Goal: Task Accomplishment & Management: Manage account settings

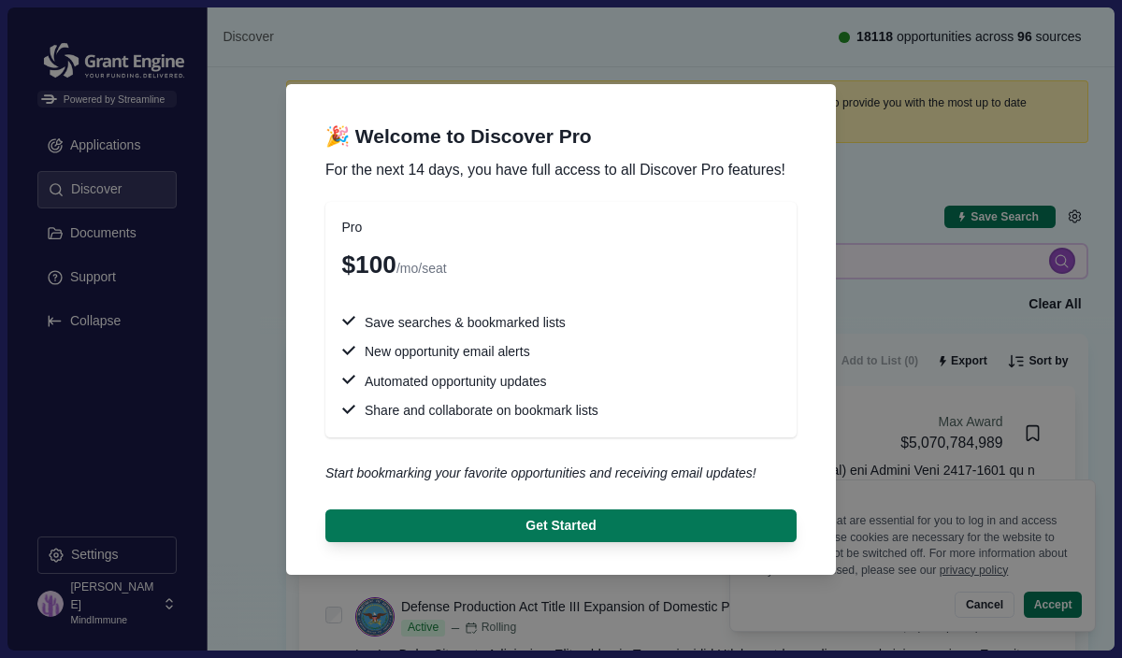
click at [131, 43] on div "🎉 Welcome to Discover Pro For the next 14 days, you have full access to all Dis…" at bounding box center [561, 329] width 1122 height 658
click at [111, 625] on div "🎉 Welcome to Discover Pro For the next 14 days, you have full access to all Dis…" at bounding box center [561, 329] width 1122 height 658
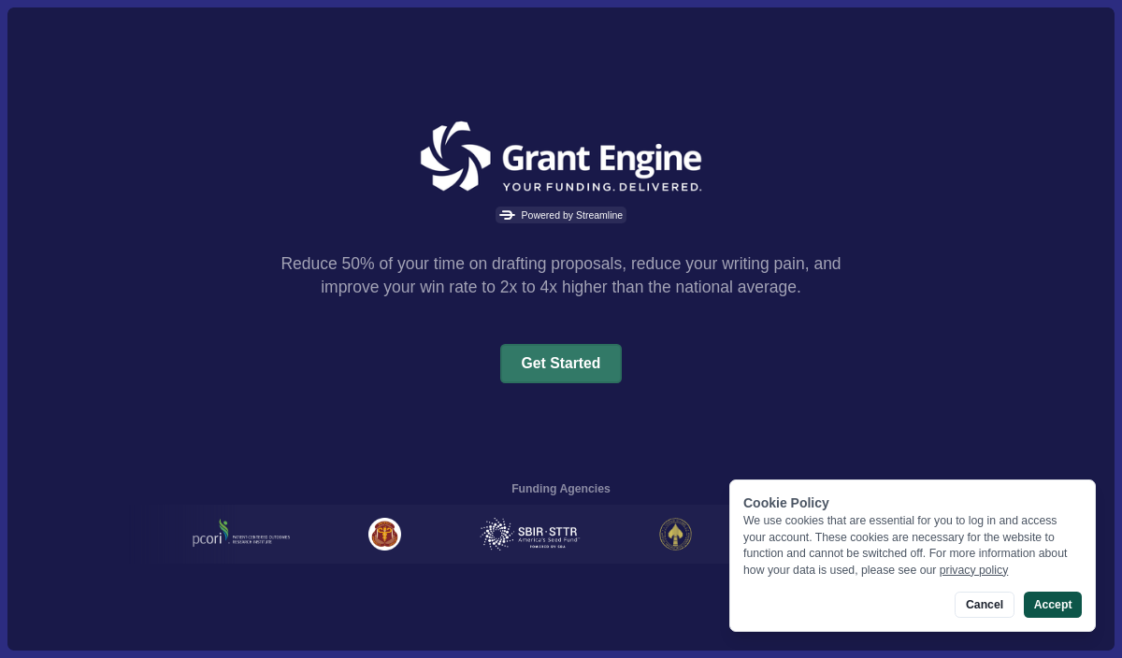
click at [1053, 611] on button "Accept" at bounding box center [1053, 605] width 58 height 26
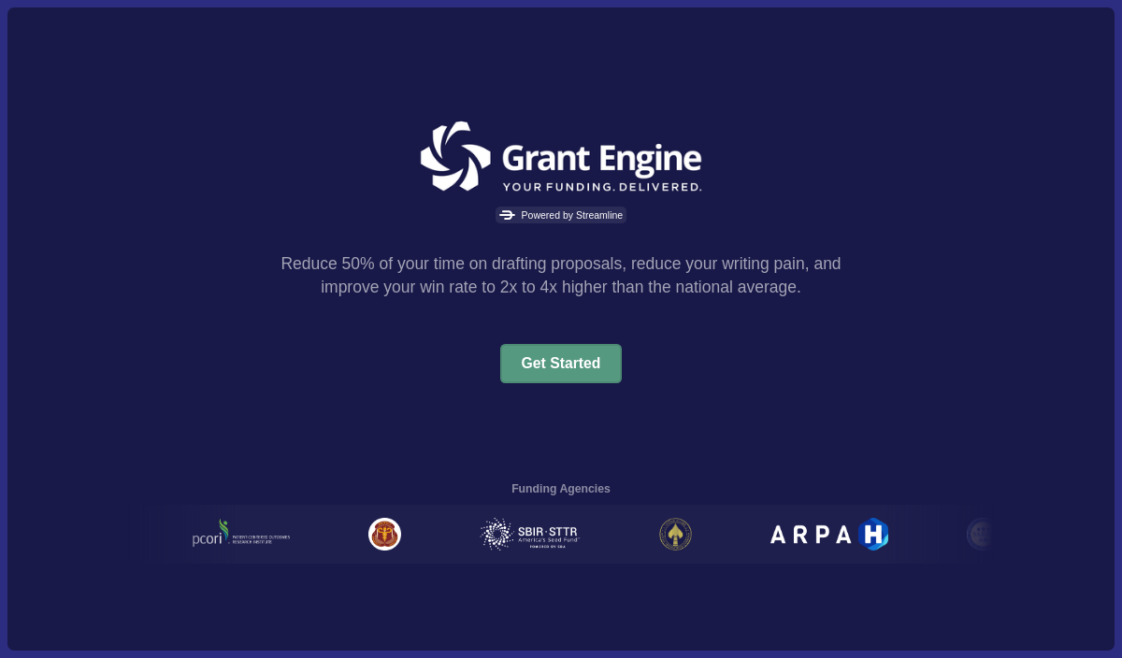
click at [560, 363] on button "Get Started" at bounding box center [561, 363] width 123 height 39
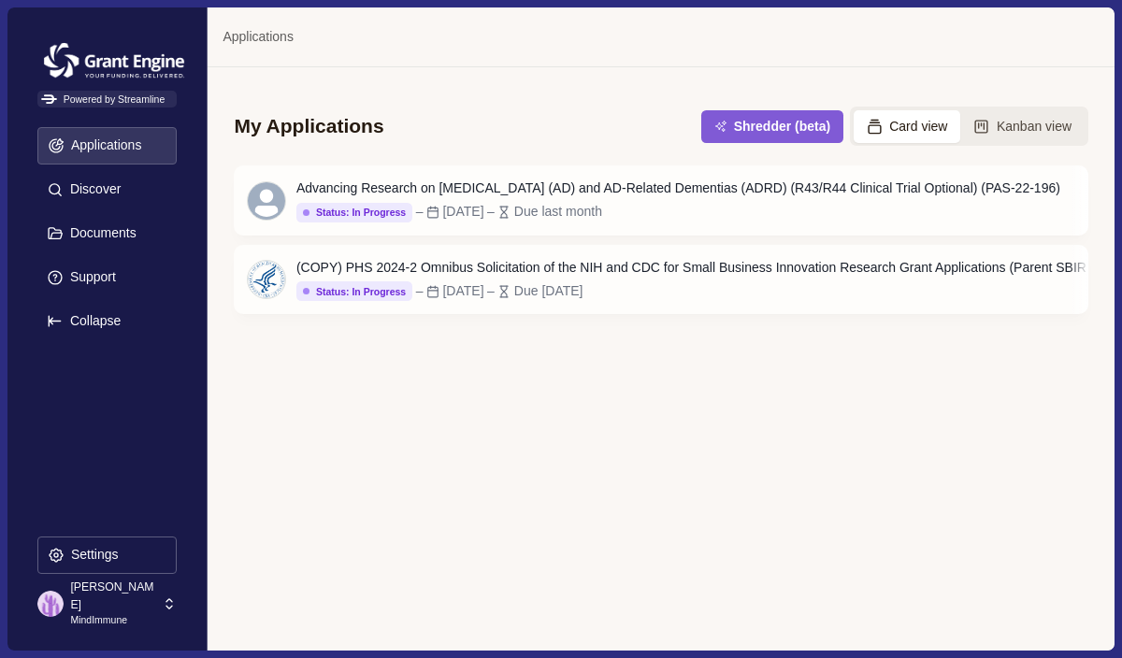
click at [115, 614] on p "MindImmune" at bounding box center [113, 621] width 86 height 15
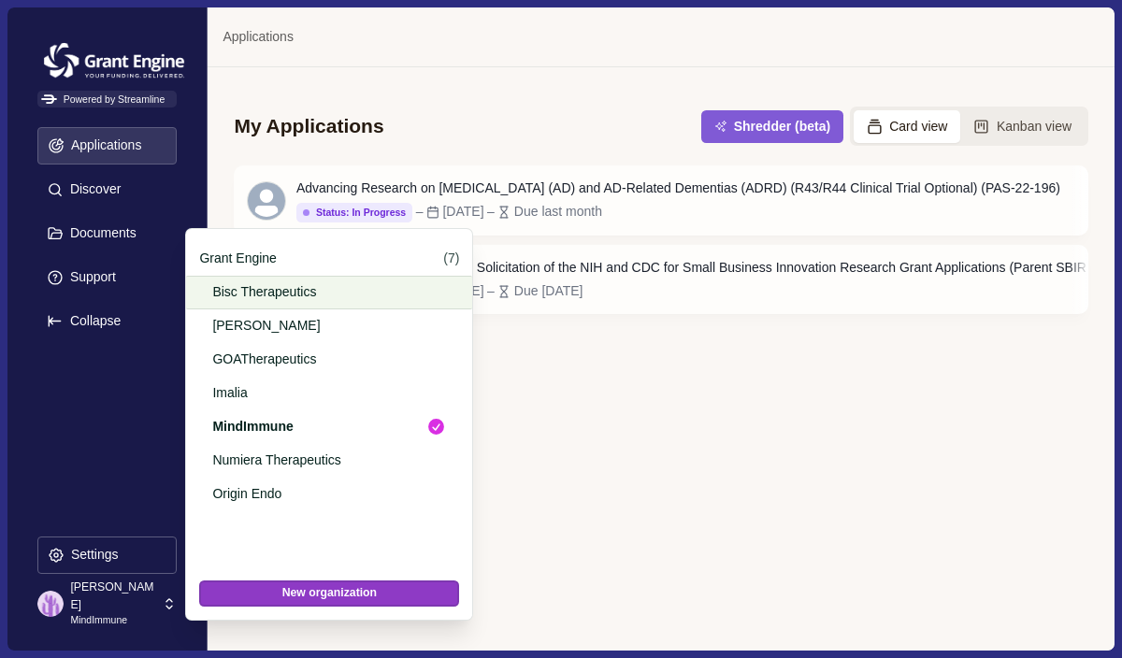
click at [241, 295] on p "Bisc Therapeutics" at bounding box center [325, 292] width 227 height 20
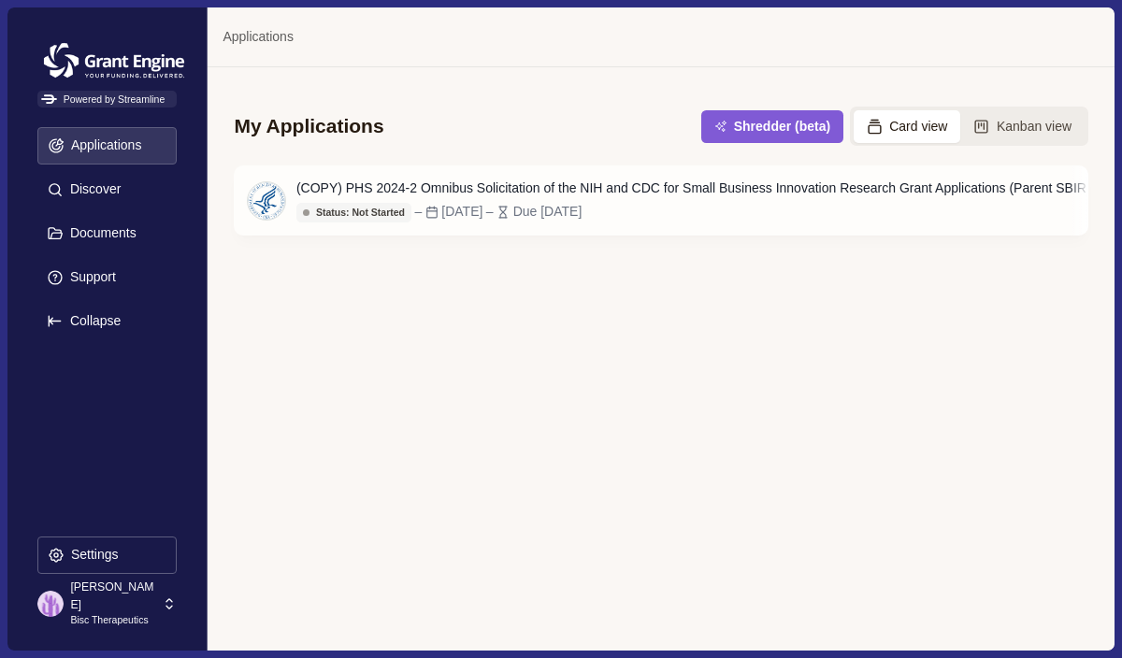
click at [168, 601] on icon at bounding box center [169, 604] width 17 height 17
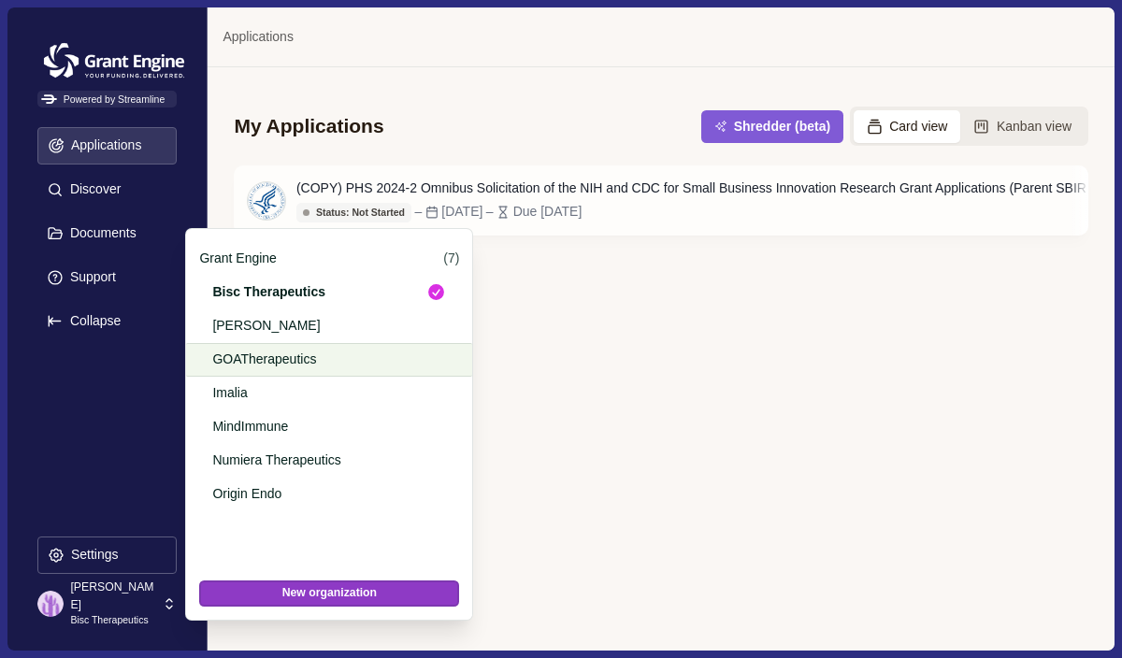
click at [253, 355] on p "GOATherapeutics" at bounding box center [325, 360] width 227 height 20
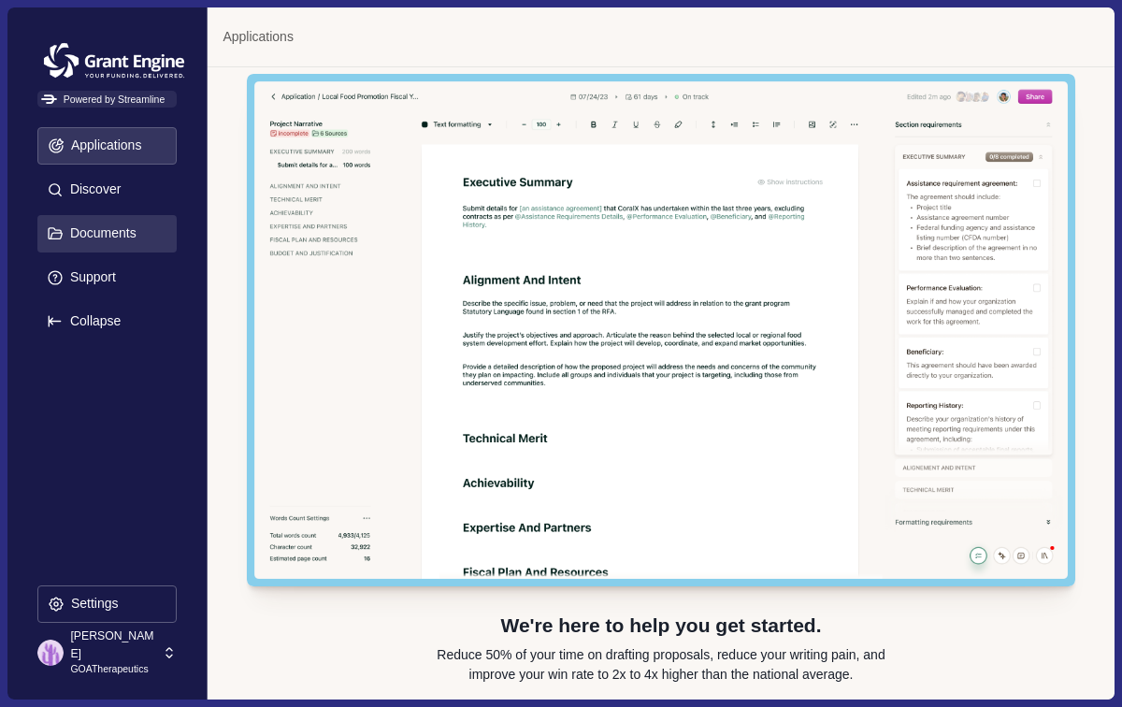
click at [110, 230] on p "Documents" at bounding box center [100, 233] width 73 height 16
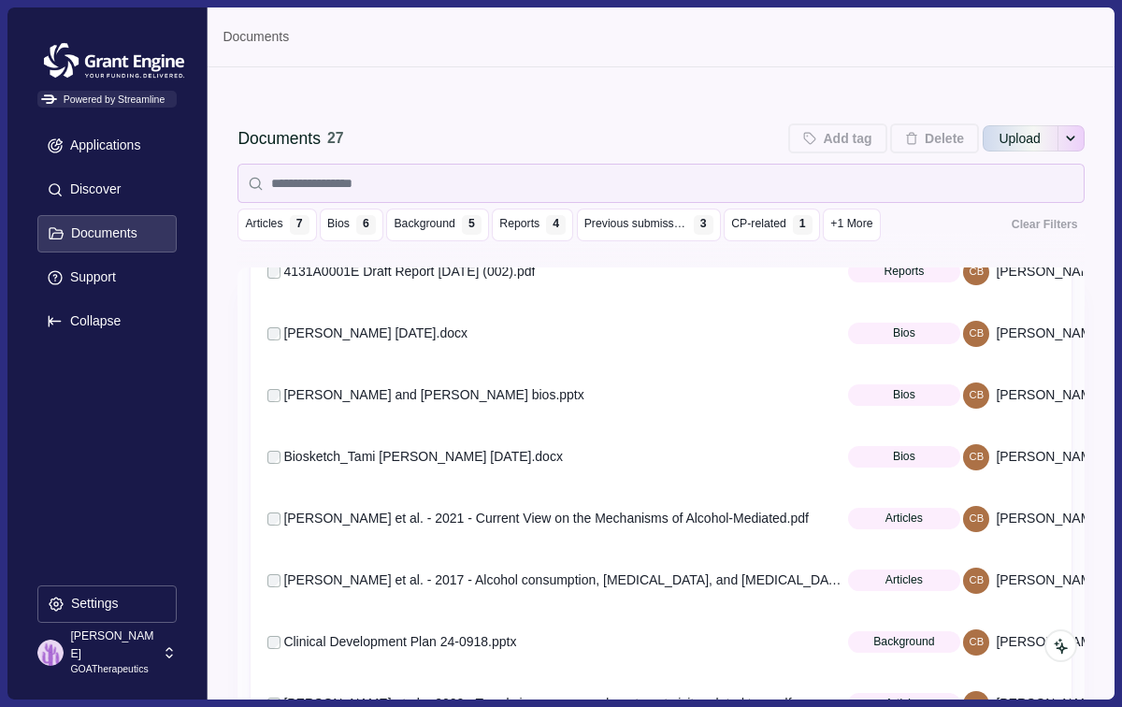
scroll to position [239, 0]
